Goal: Check status: Check status

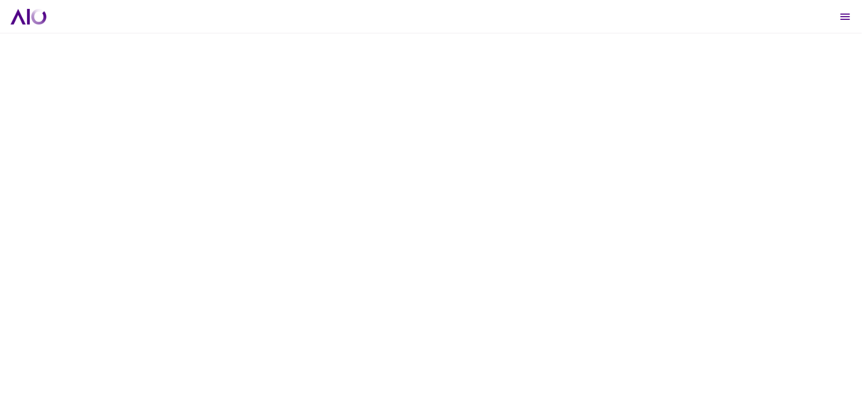
click at [848, 12] on icon "Open menu" at bounding box center [845, 16] width 13 height 13
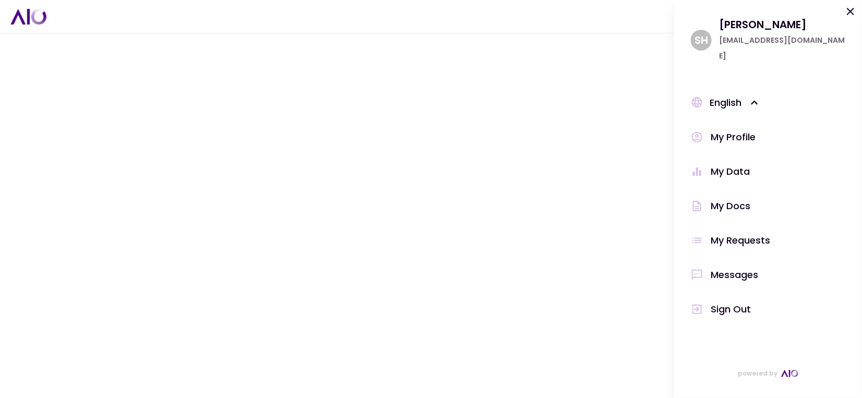
click at [731, 95] on div "English" at bounding box center [736, 103] width 52 height 16
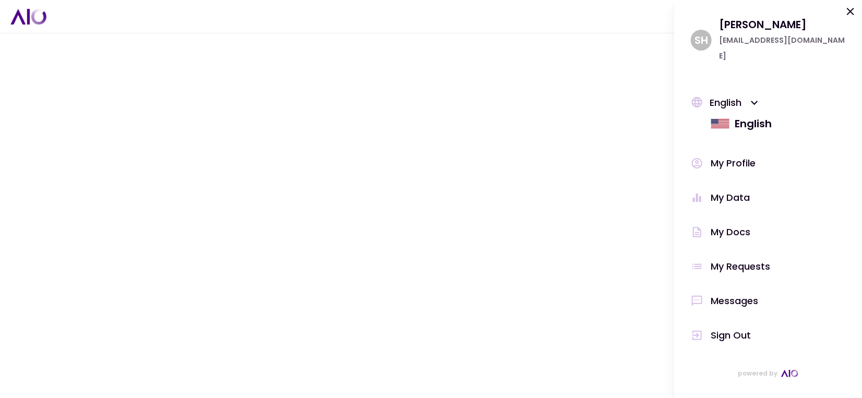
click at [747, 116] on div "English" at bounding box center [753, 124] width 37 height 16
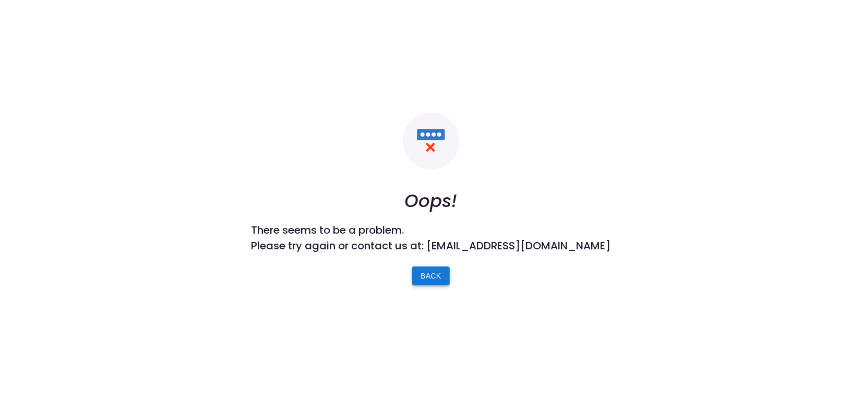
click at [435, 279] on button "Back" at bounding box center [431, 276] width 38 height 19
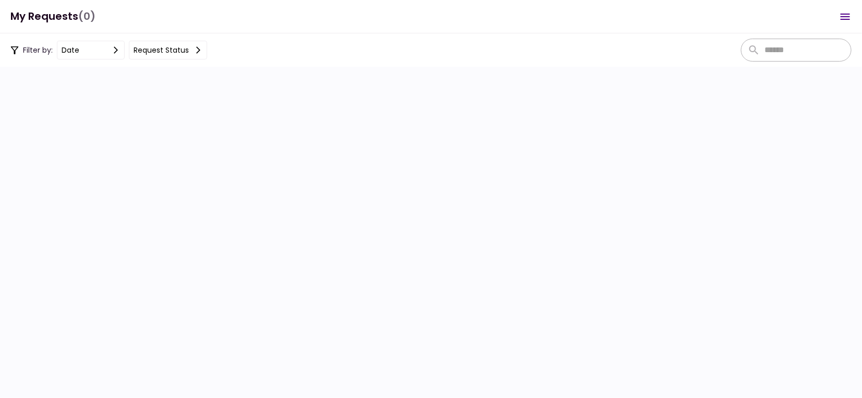
click at [162, 52] on button "Request status" at bounding box center [168, 50] width 78 height 19
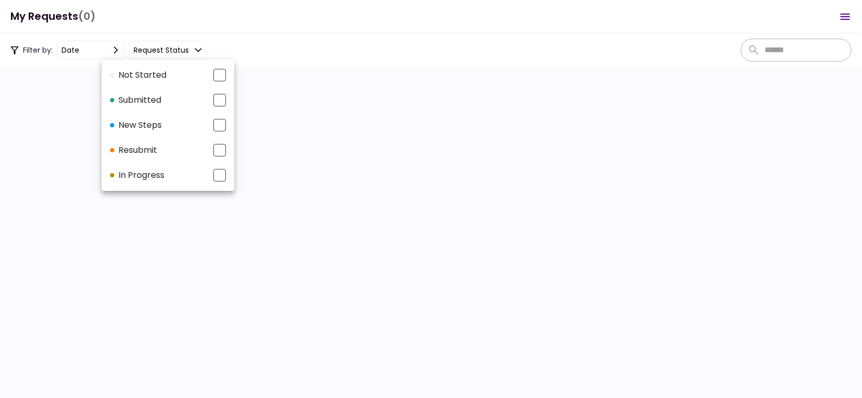
click at [365, 110] on div at bounding box center [431, 199] width 862 height 398
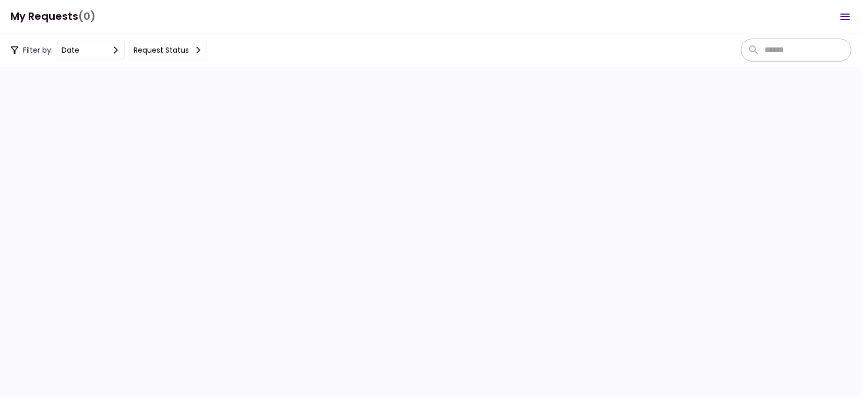
click at [735, 56] on div "Filter by: date Request status" at bounding box center [431, 49] width 862 height 33
click at [844, 19] on icon "Open menu" at bounding box center [845, 17] width 9 height 6
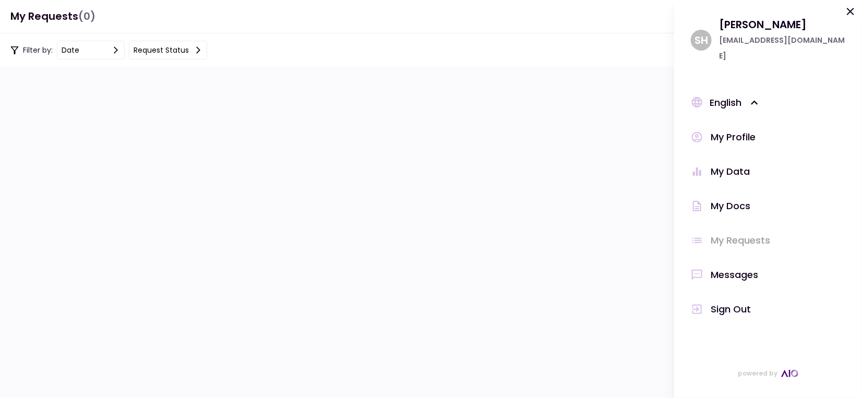
click at [743, 302] on div "Sign Out" at bounding box center [731, 310] width 40 height 16
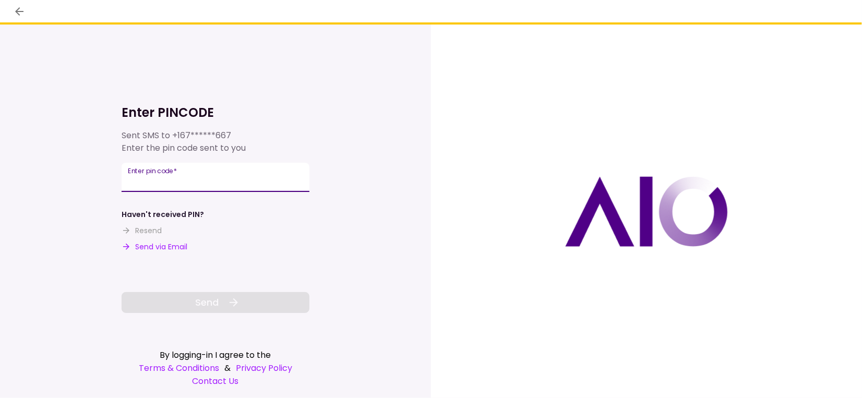
click at [223, 178] on input "Enter pin code   *" at bounding box center [216, 177] width 188 height 29
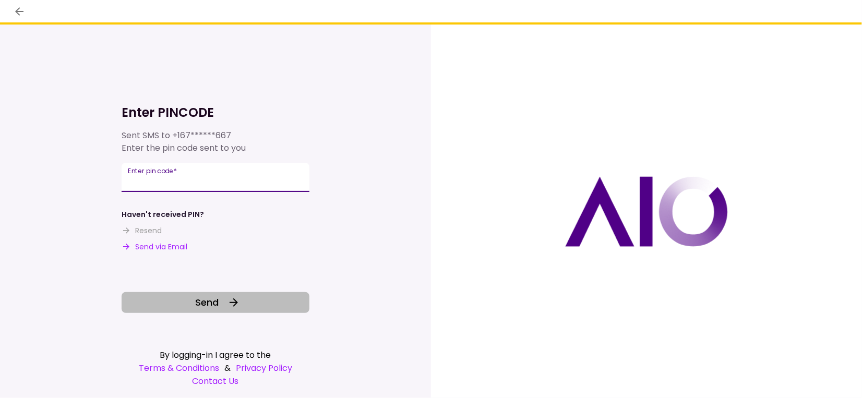
type input "******"
click at [208, 302] on span "Send" at bounding box center [207, 302] width 23 height 14
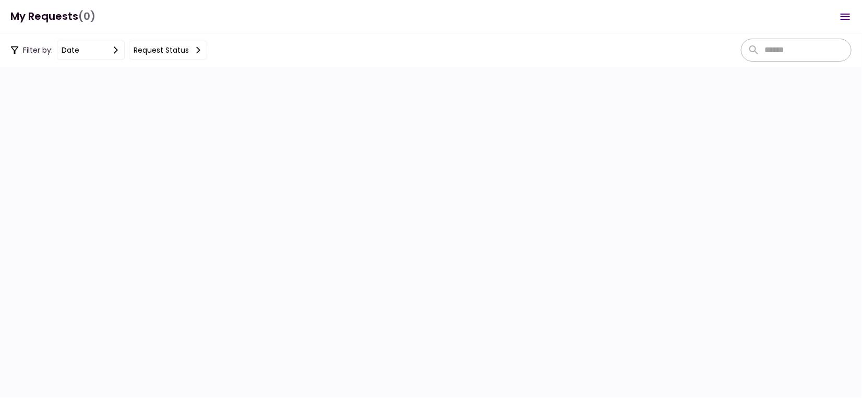
click at [176, 58] on button "Request status" at bounding box center [168, 50] width 78 height 19
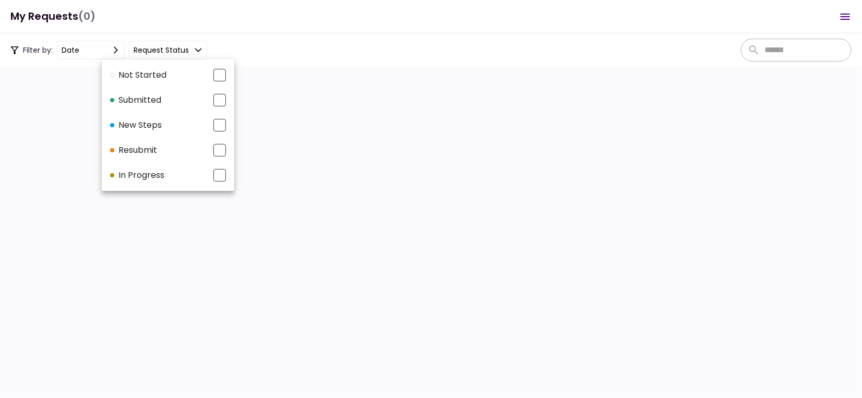
click at [221, 71] on div at bounding box center [219, 75] width 13 height 13
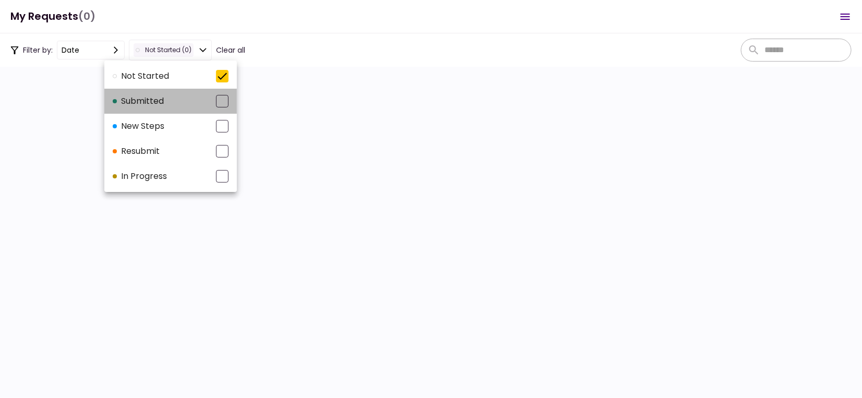
click at [221, 94] on li "submitted" at bounding box center [170, 101] width 133 height 25
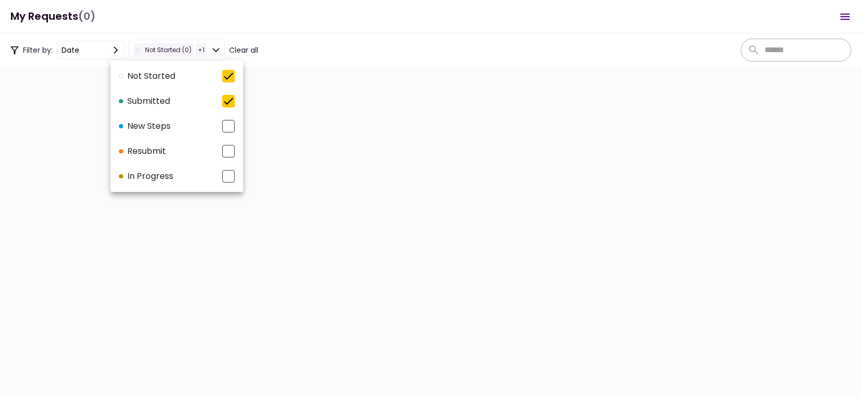
click at [230, 122] on div at bounding box center [228, 126] width 13 height 13
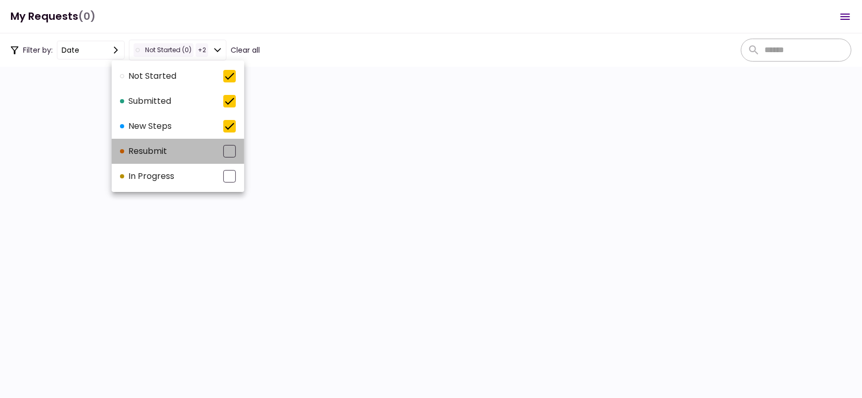
click at [229, 153] on div at bounding box center [229, 151] width 13 height 13
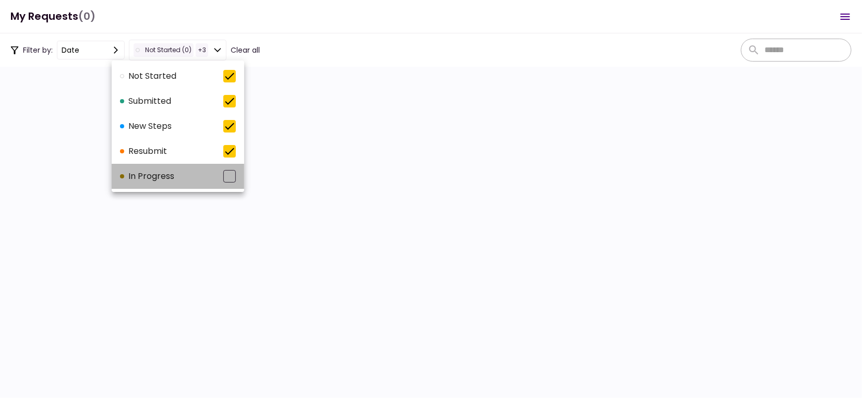
click at [229, 180] on div at bounding box center [229, 176] width 13 height 13
click at [314, 175] on div at bounding box center [431, 199] width 862 height 398
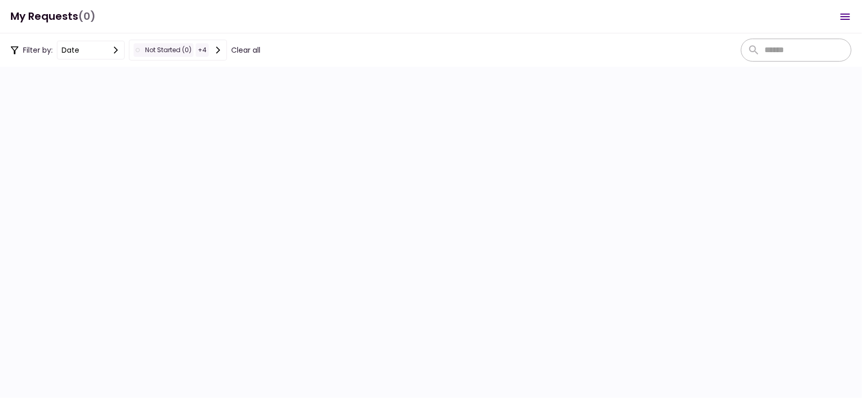
click at [366, 6] on header "My Requests (0) Messages New Message Conversations General 17.07.2025" at bounding box center [431, 16] width 862 height 33
click at [249, 52] on button "Clear all" at bounding box center [245, 50] width 29 height 11
